Goal: Use online tool/utility: Use online tool/utility

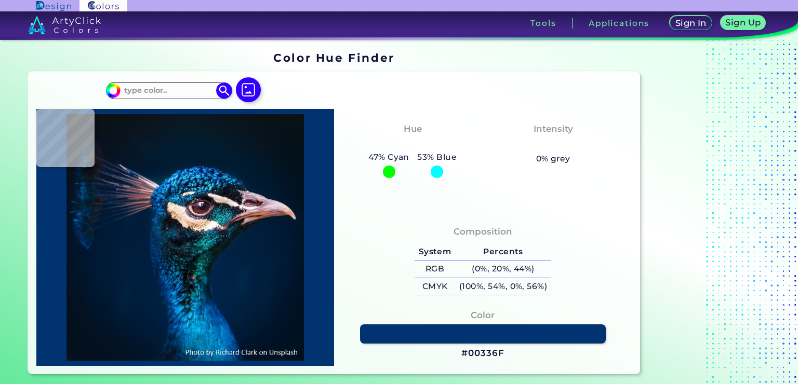
type input "#09171f"
type input "#09171F"
type input "#001b2e"
type input "#001B2E"
type input "#011f37"
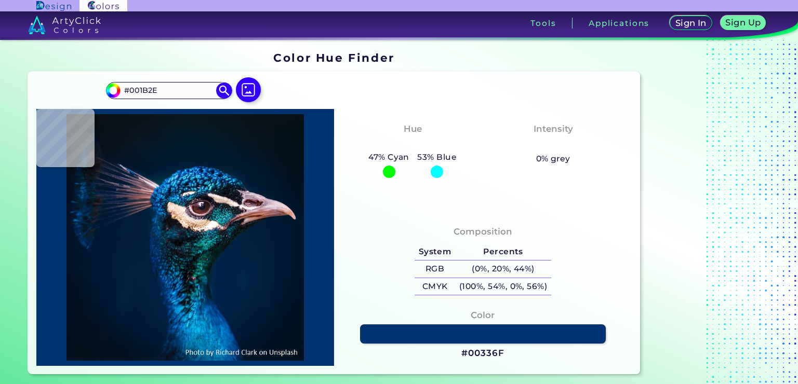
type input "#011F37"
type input "#b495ab"
type input "#B495AB"
type input "#311a1e"
type input "#311A1E"
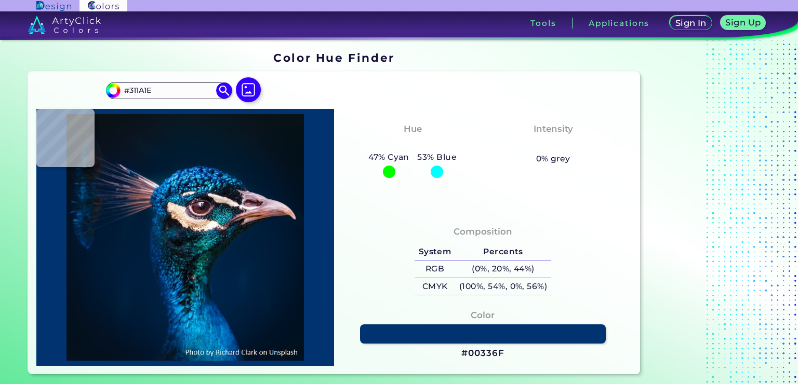
type input "#b46e65"
type input "#B46E65"
type input "#001b38"
type input "#001B38"
type input "#011c39"
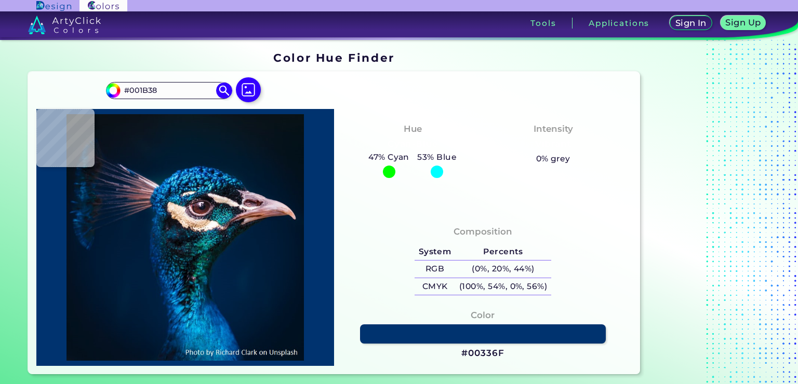
type input "#011C39"
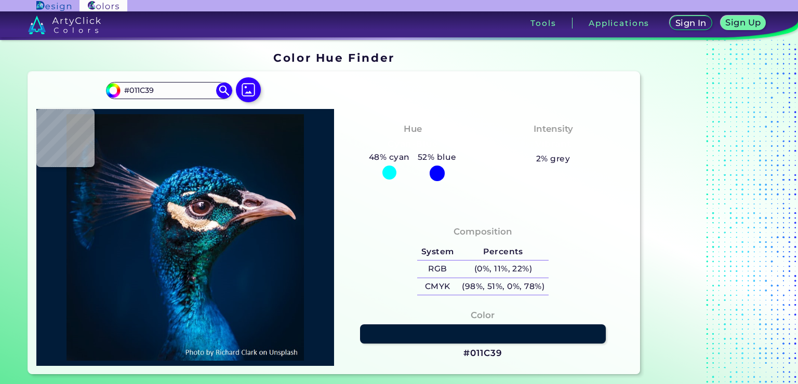
type input "#001b38"
type input "#001B38"
type input "#011c39"
type input "#011C39"
type input "#001b38"
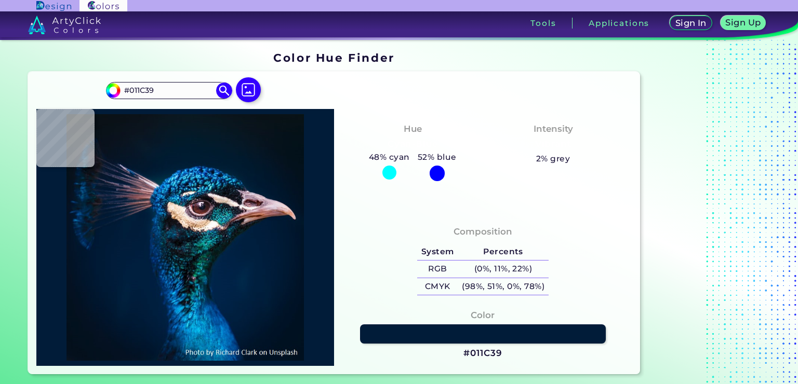
type input "#001B38"
type input "#011c39"
type input "#011C39"
type input "#011b36"
type input "#011B36"
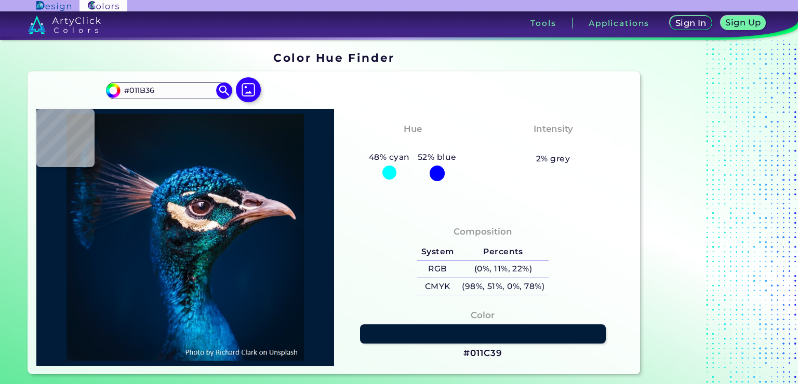
type input "#001a35"
type input "#001A35"
type input "#001832"
type input "#00152c"
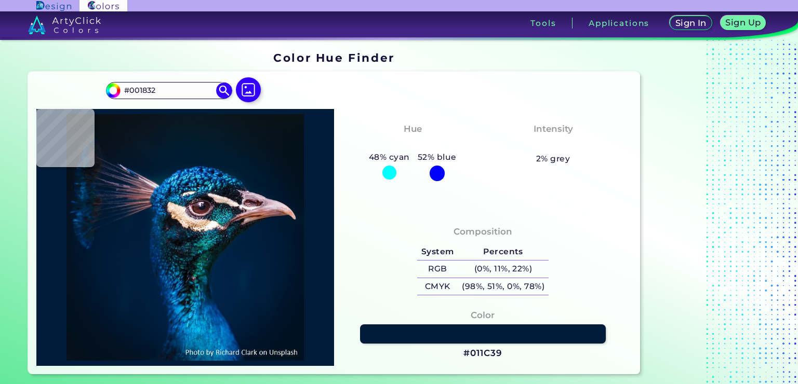
type input "#00152C"
type input "#000000"
